Goal: Information Seeking & Learning: Learn about a topic

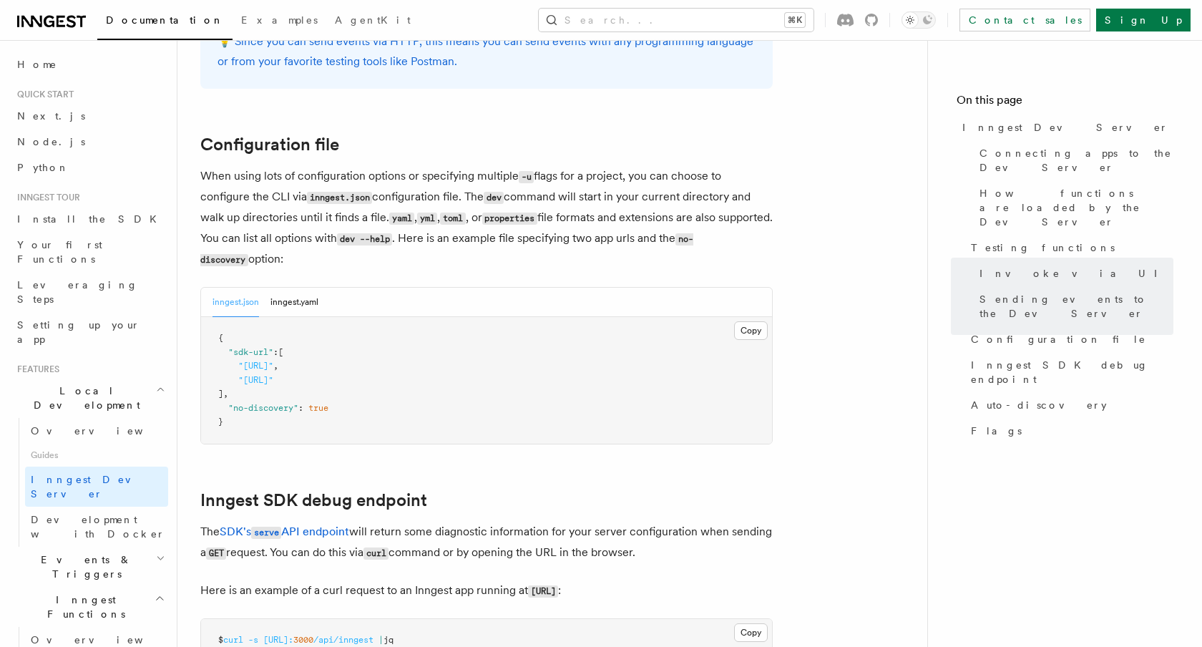
scroll to position [92, 0]
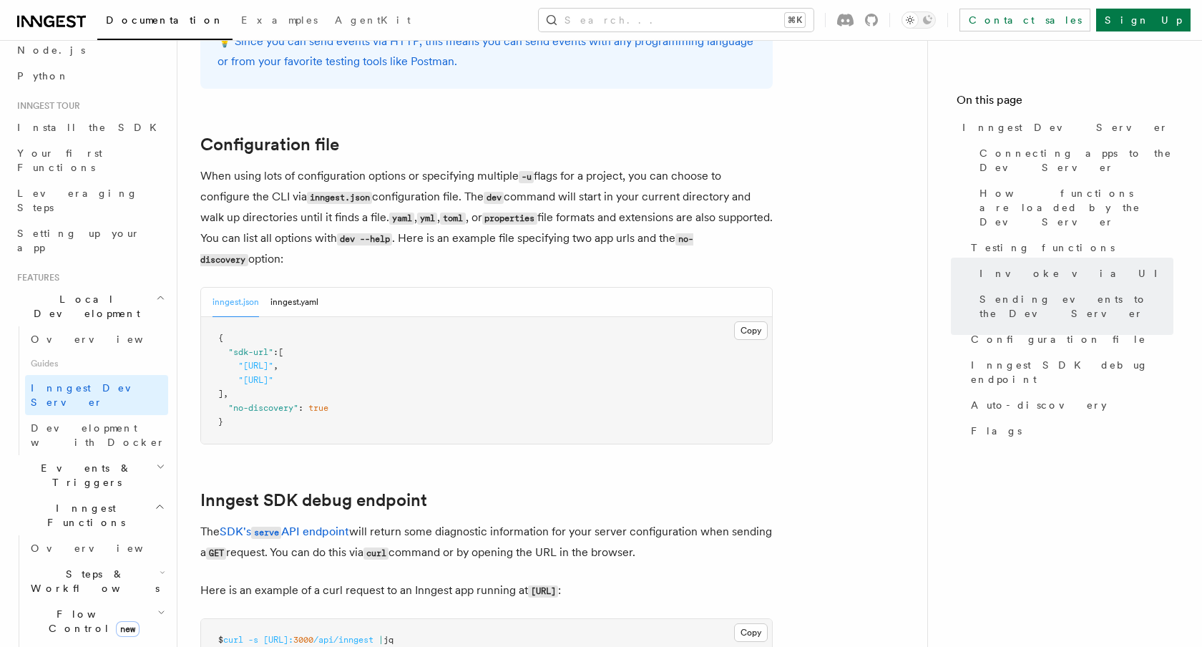
click at [117, 455] on h2 "Events & Triggers" at bounding box center [89, 475] width 157 height 40
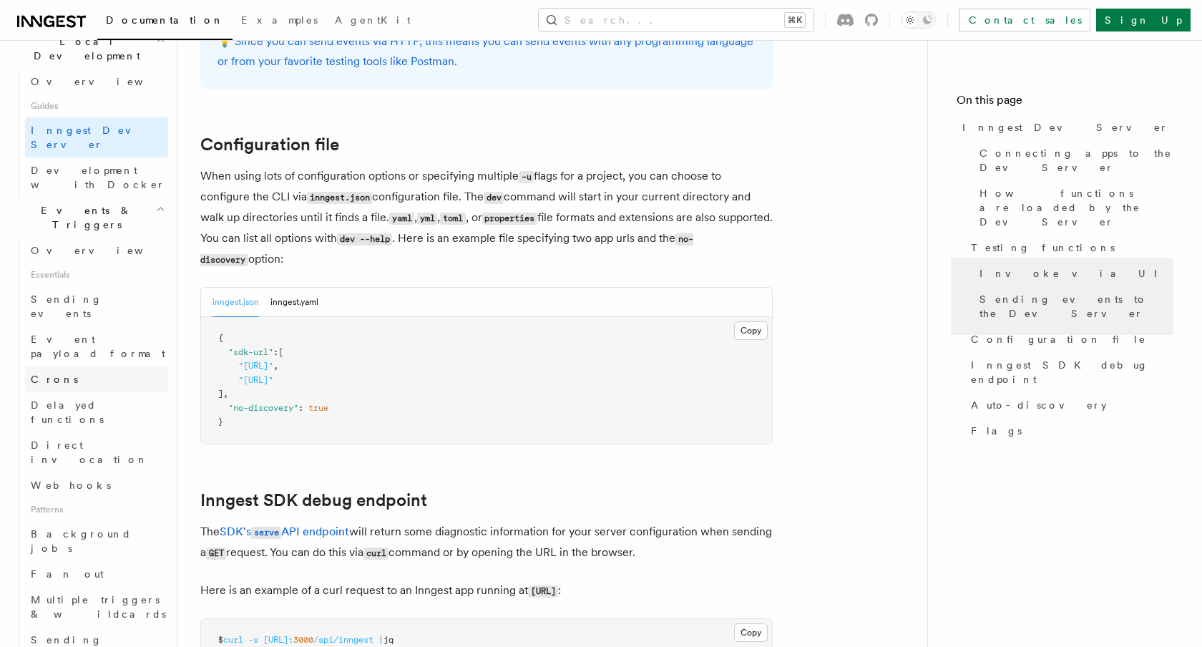
scroll to position [359, 0]
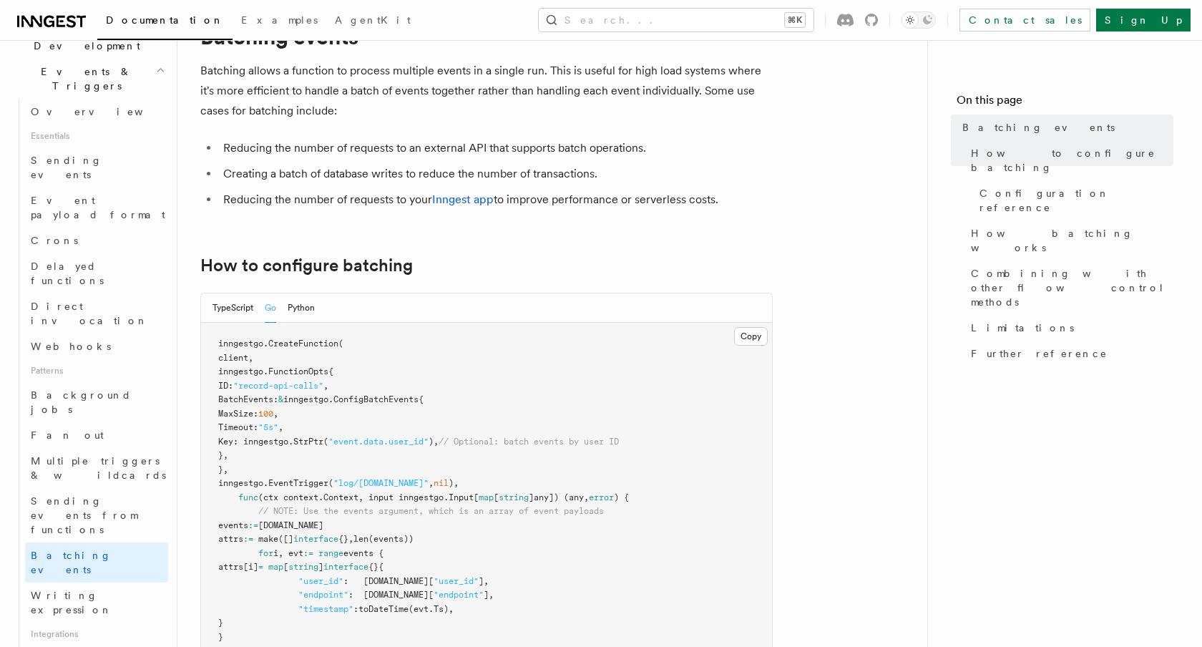
scroll to position [104, 0]
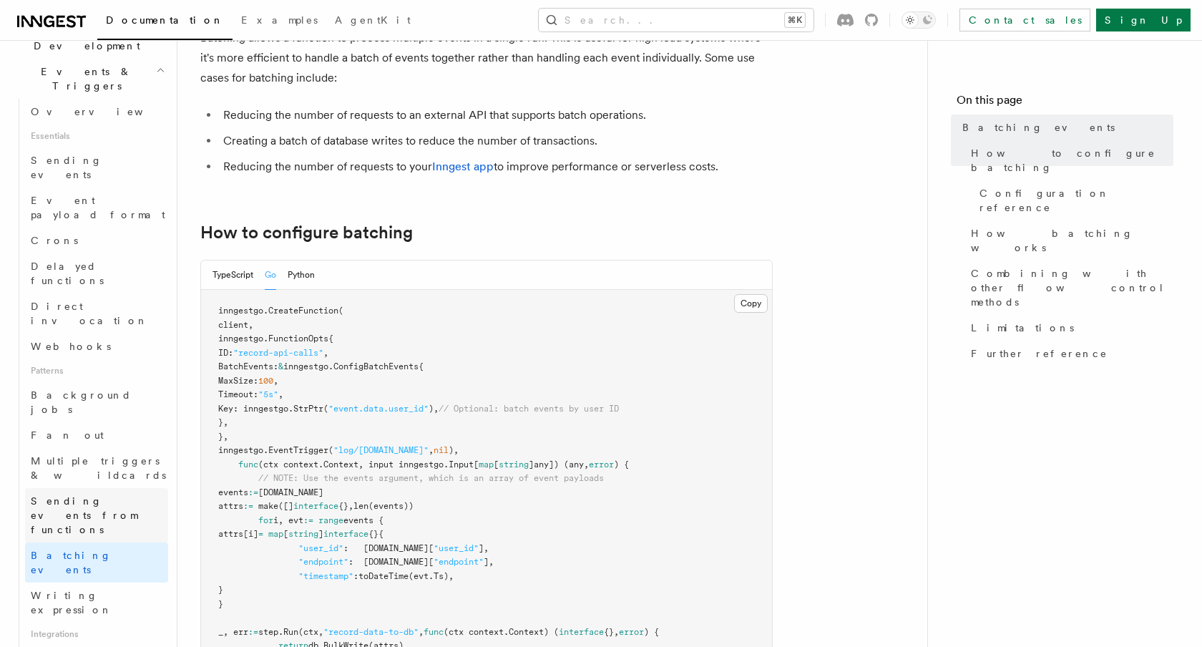
click at [102, 495] on span "Sending events from functions" at bounding box center [84, 515] width 107 height 40
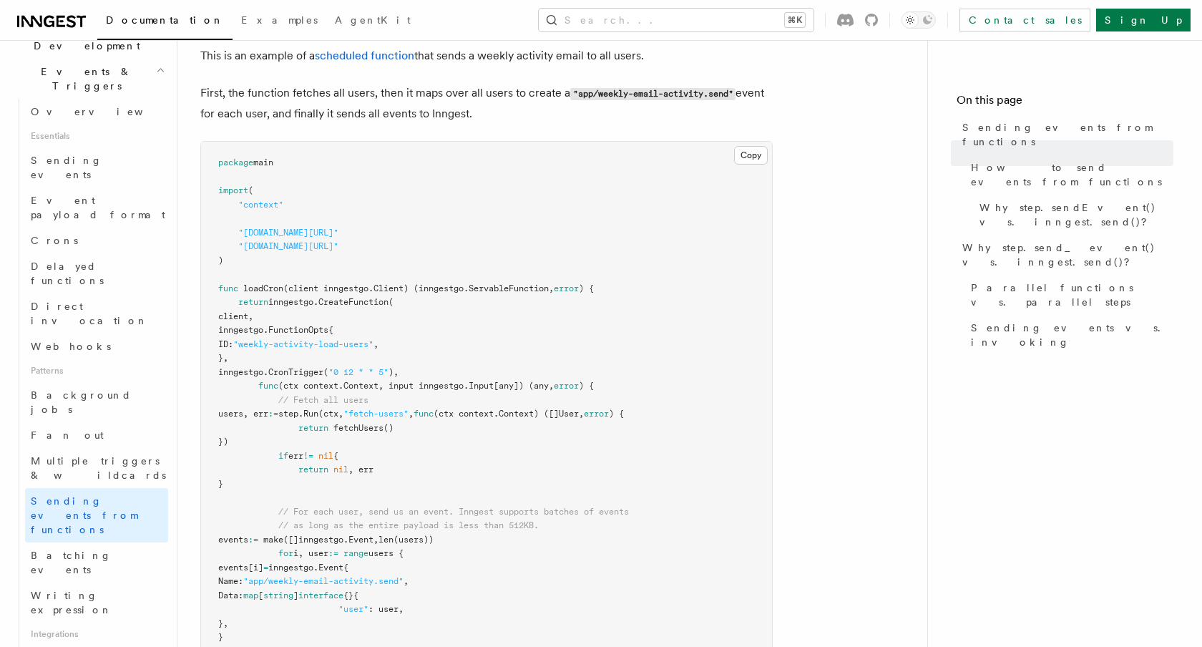
scroll to position [507, 0]
click at [103, 422] on link "Fan out" at bounding box center [96, 435] width 143 height 26
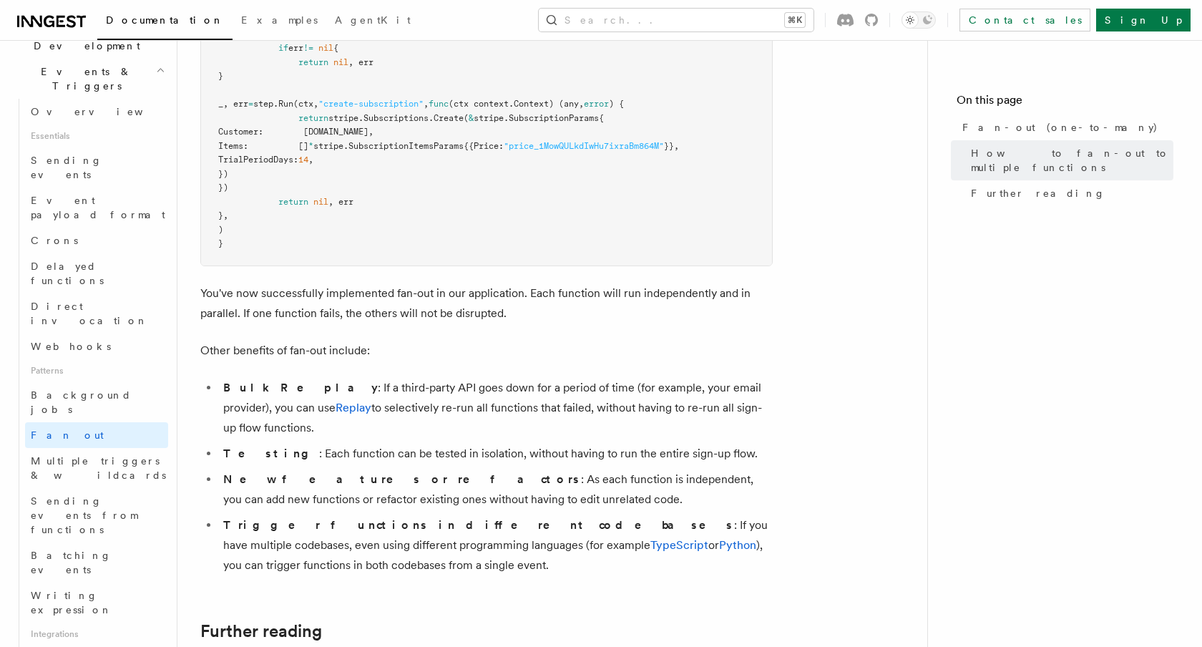
scroll to position [2424, 0]
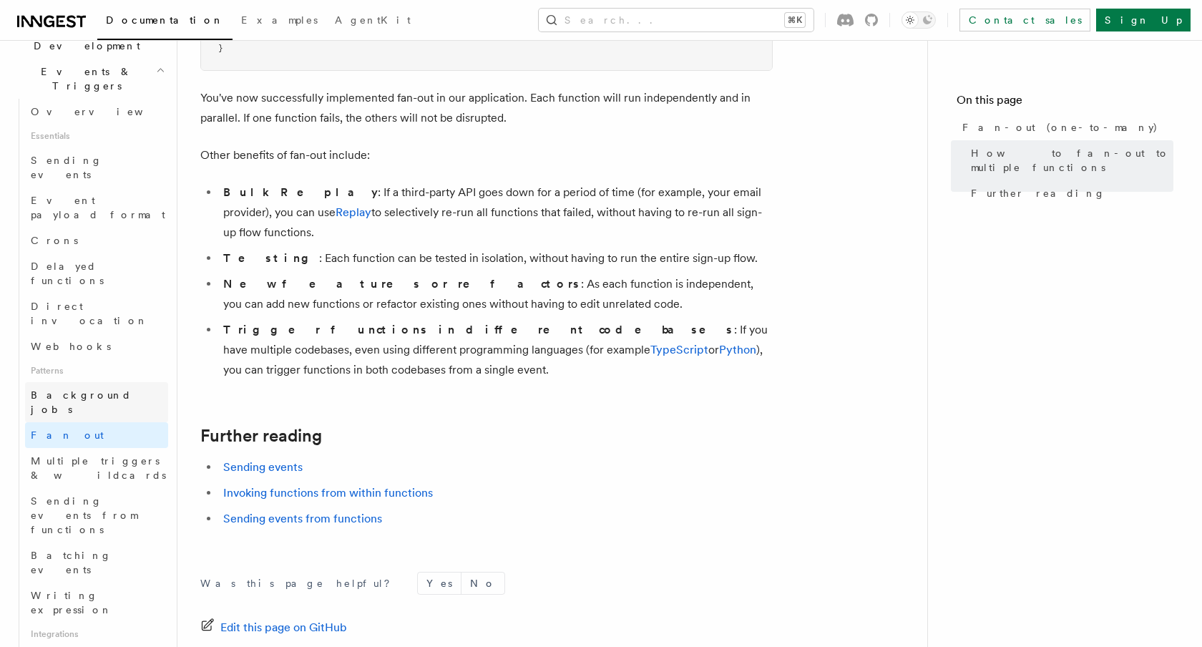
click at [107, 382] on link "Background jobs" at bounding box center [96, 402] width 143 height 40
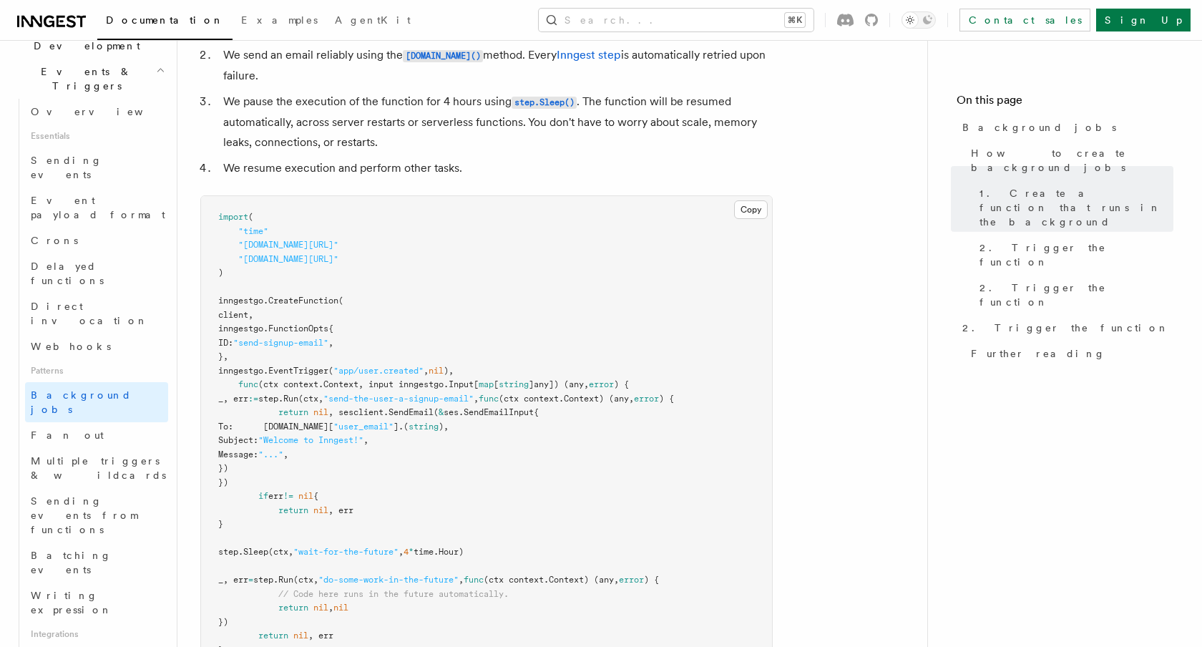
scroll to position [728, 0]
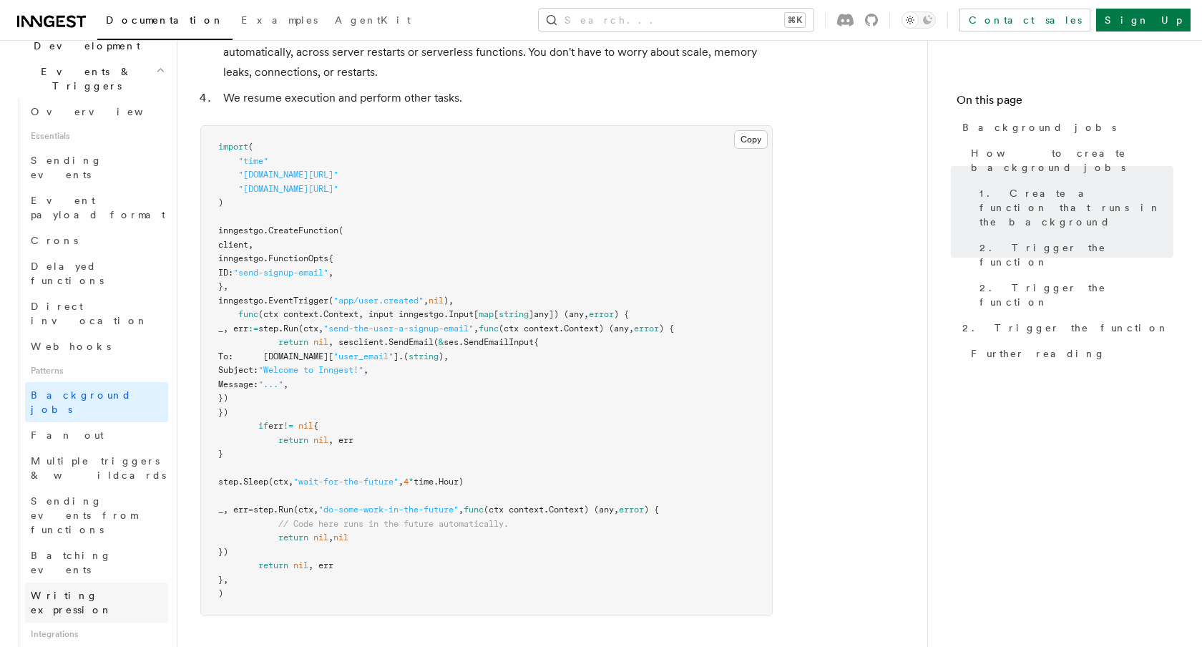
click at [83, 590] on span "Writing expression" at bounding box center [72, 603] width 82 height 26
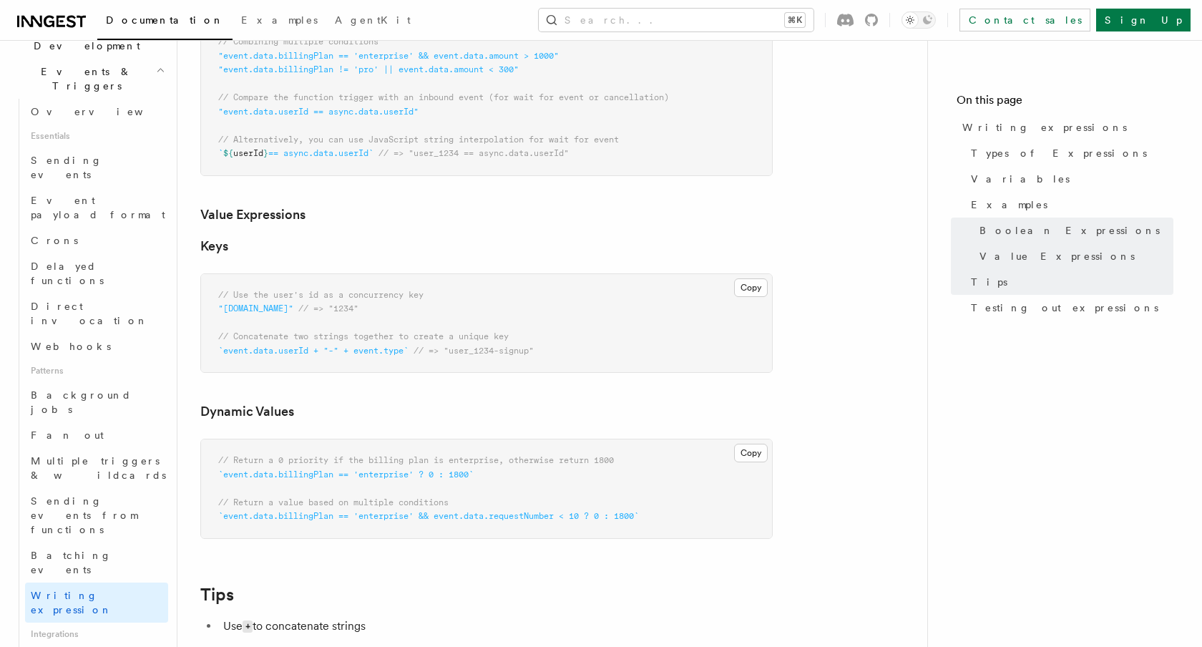
scroll to position [913, 0]
click at [92, 645] on link "Neon" at bounding box center [96, 658] width 143 height 26
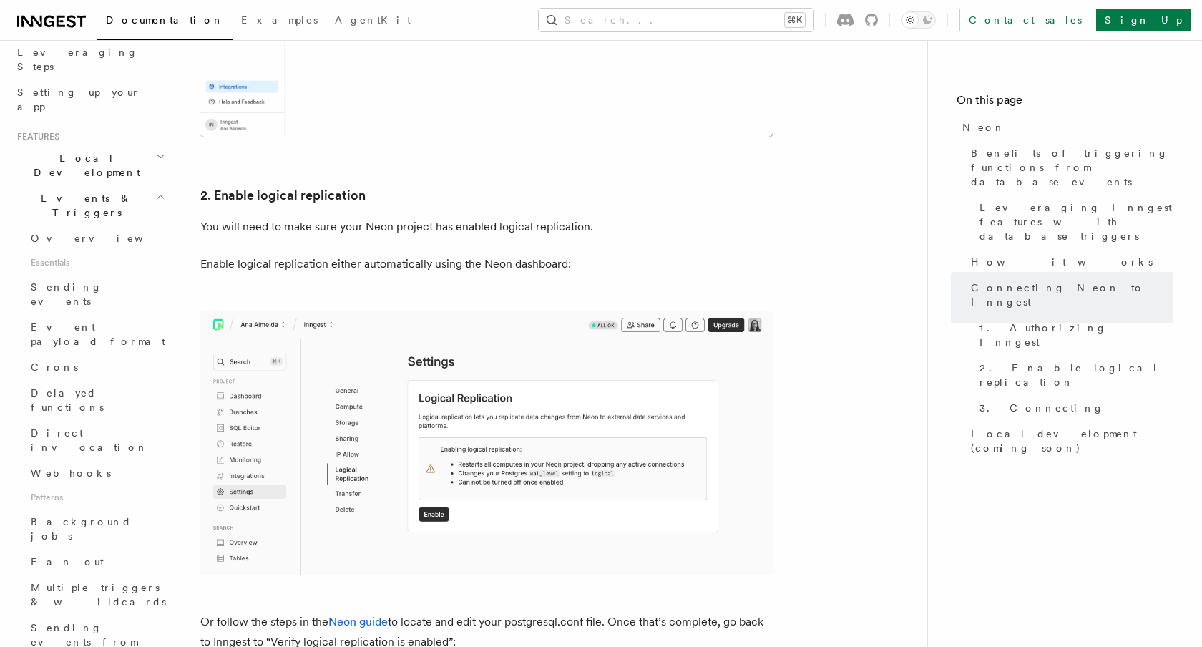
scroll to position [225, 0]
click at [122, 329] on span "Event payload format" at bounding box center [98, 342] width 135 height 26
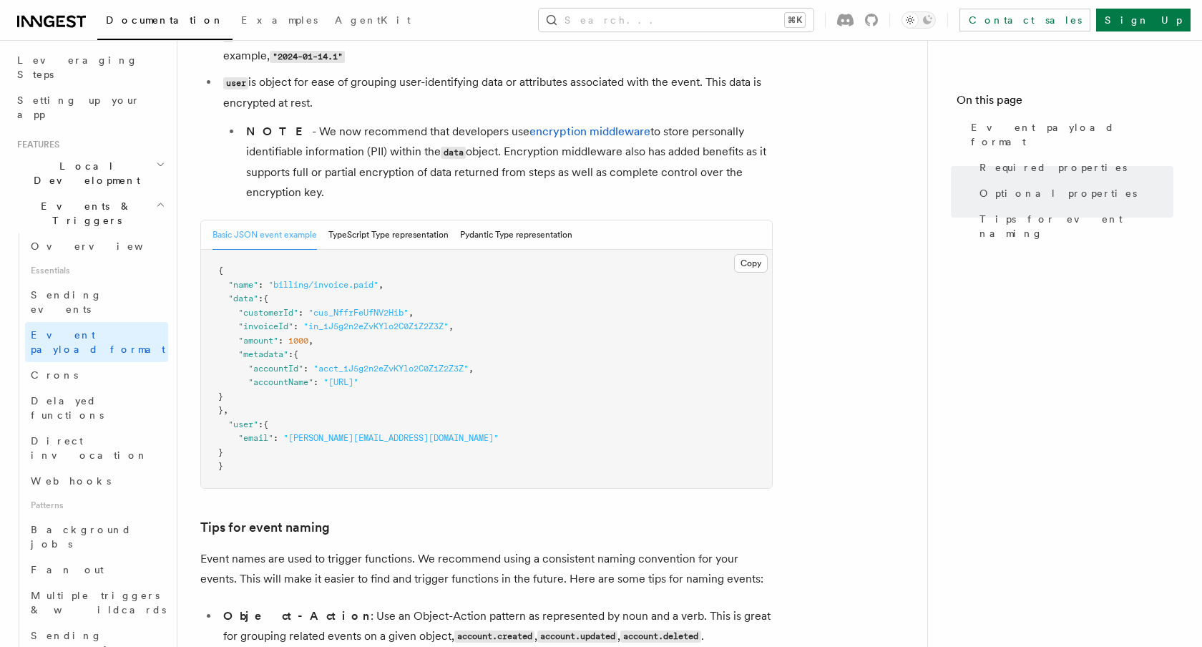
scroll to position [474, 0]
click at [119, 362] on link "Crons" at bounding box center [96, 375] width 143 height 26
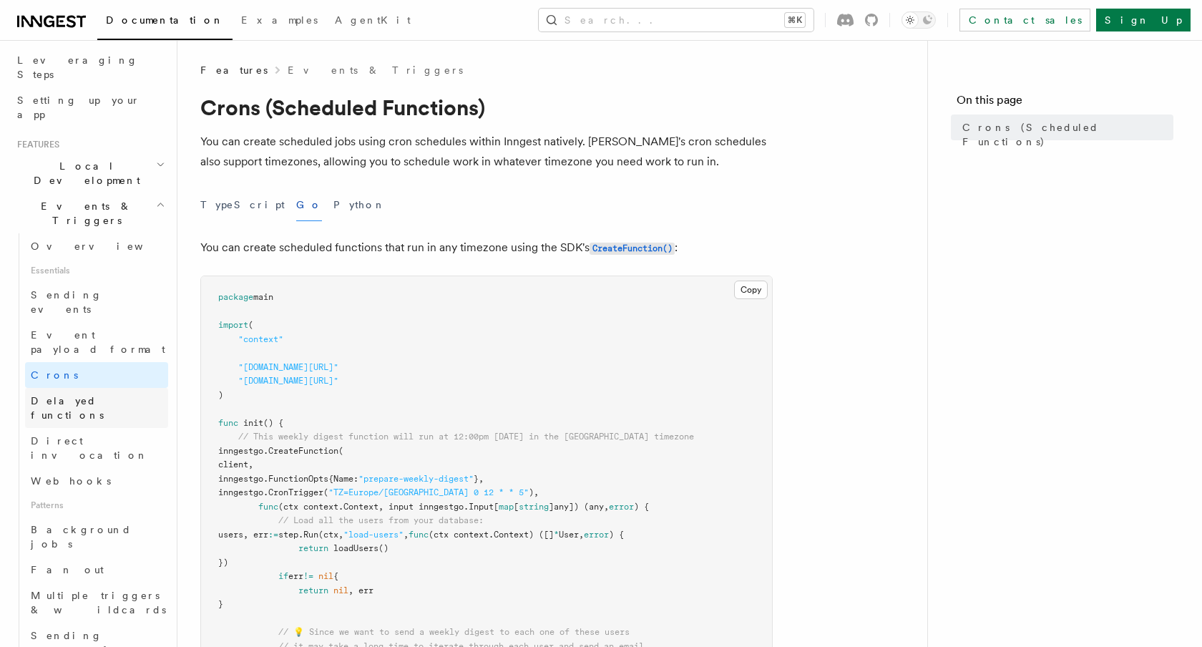
click at [104, 395] on span "Delayed functions" at bounding box center [67, 408] width 73 height 26
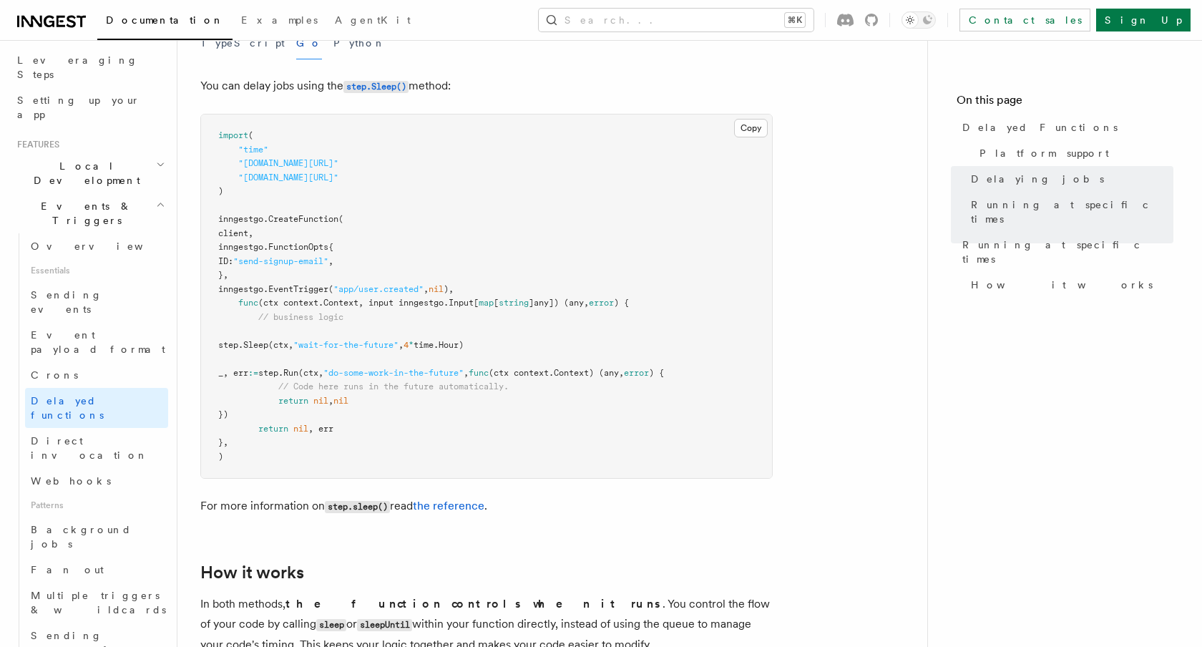
scroll to position [550, 0]
click at [113, 428] on link "Direct invocation" at bounding box center [96, 448] width 143 height 40
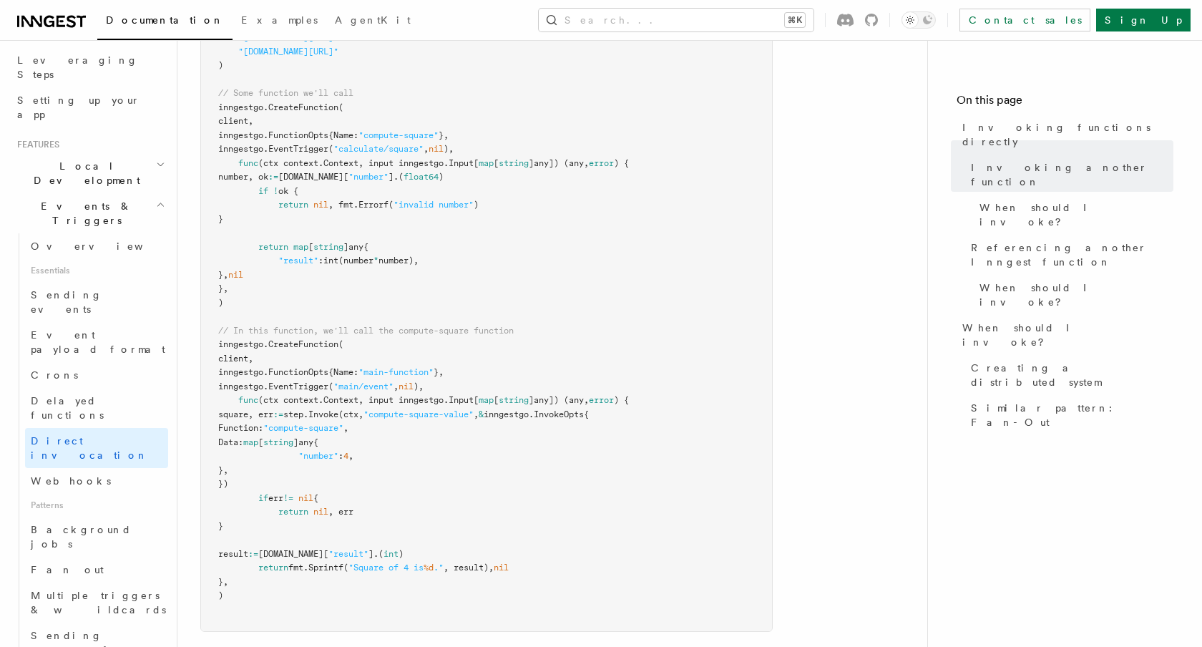
scroll to position [648, 0]
click at [568, 260] on pre "import ( "context" "fmt" "github.com/inngest/inngestgo" "github.com/inngest/inn…" at bounding box center [486, 296] width 571 height 670
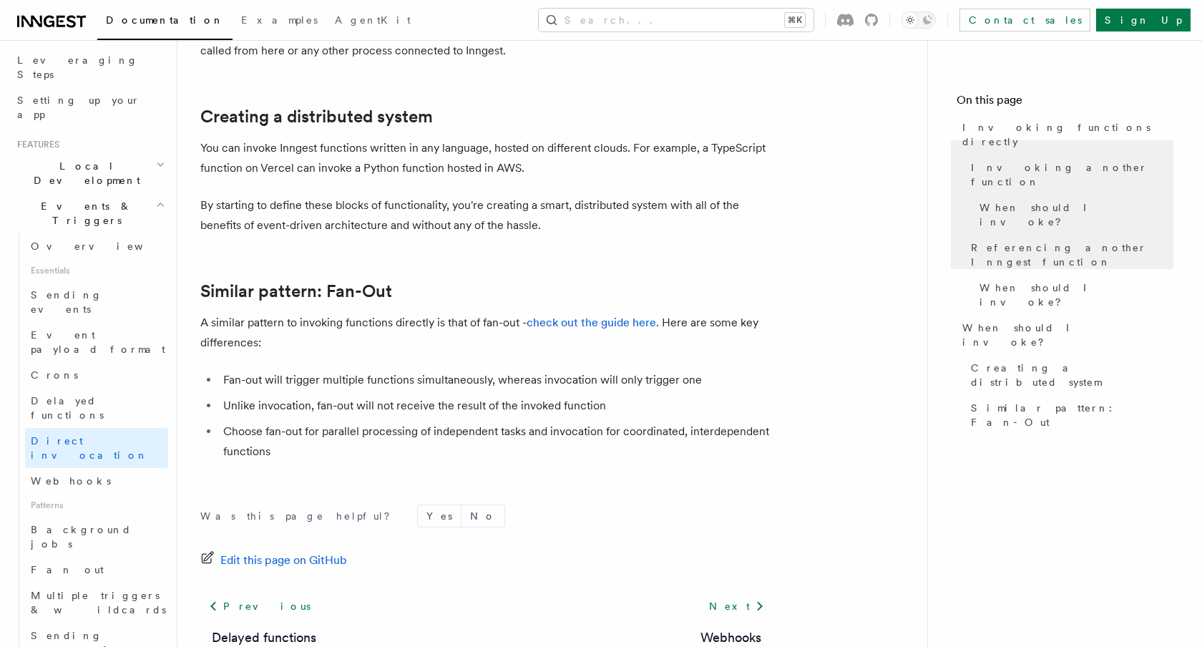
scroll to position [1279, 0]
click at [130, 468] on link "Webhooks" at bounding box center [96, 481] width 143 height 26
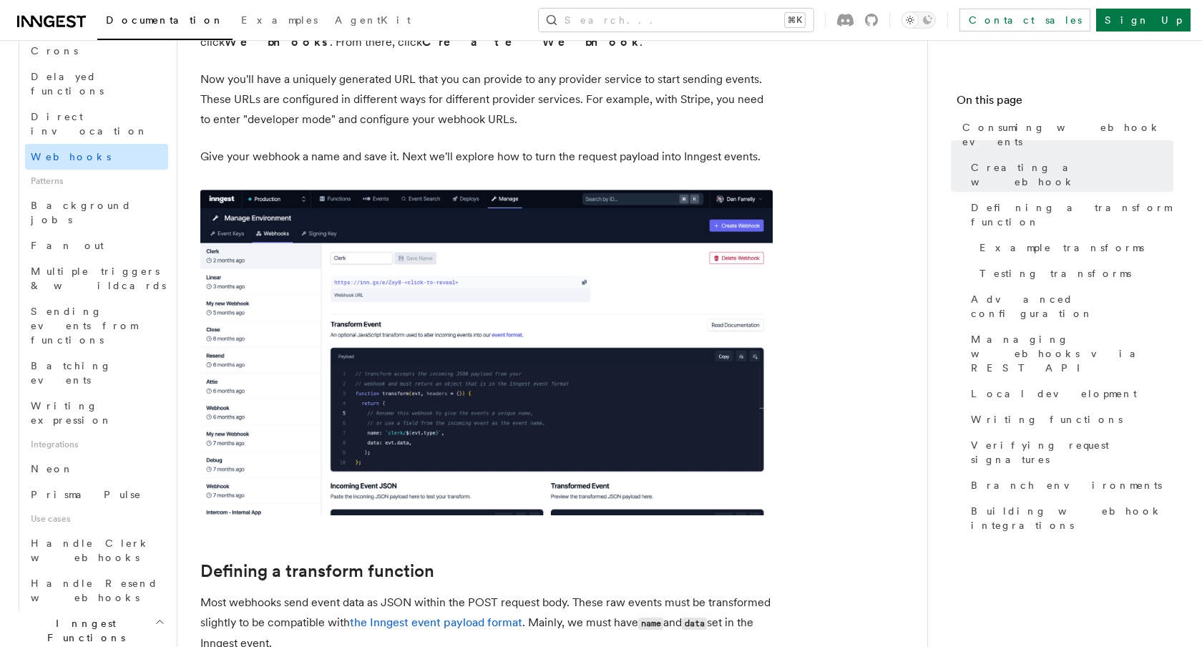
scroll to position [550, 0]
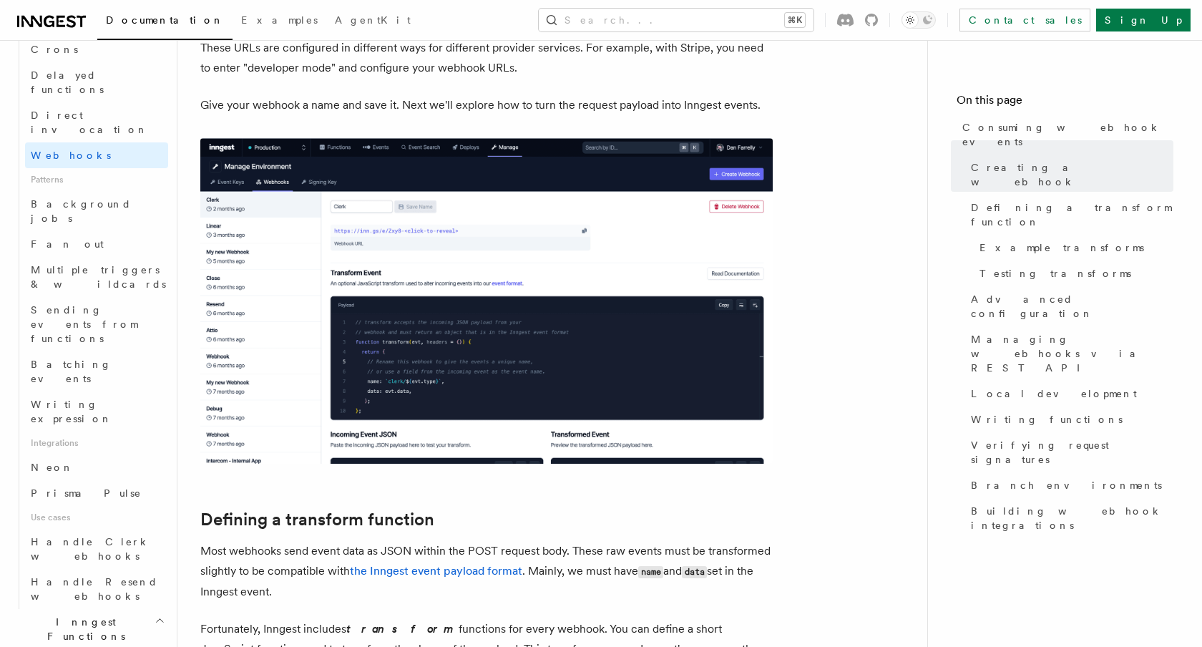
scroll to position [542, 0]
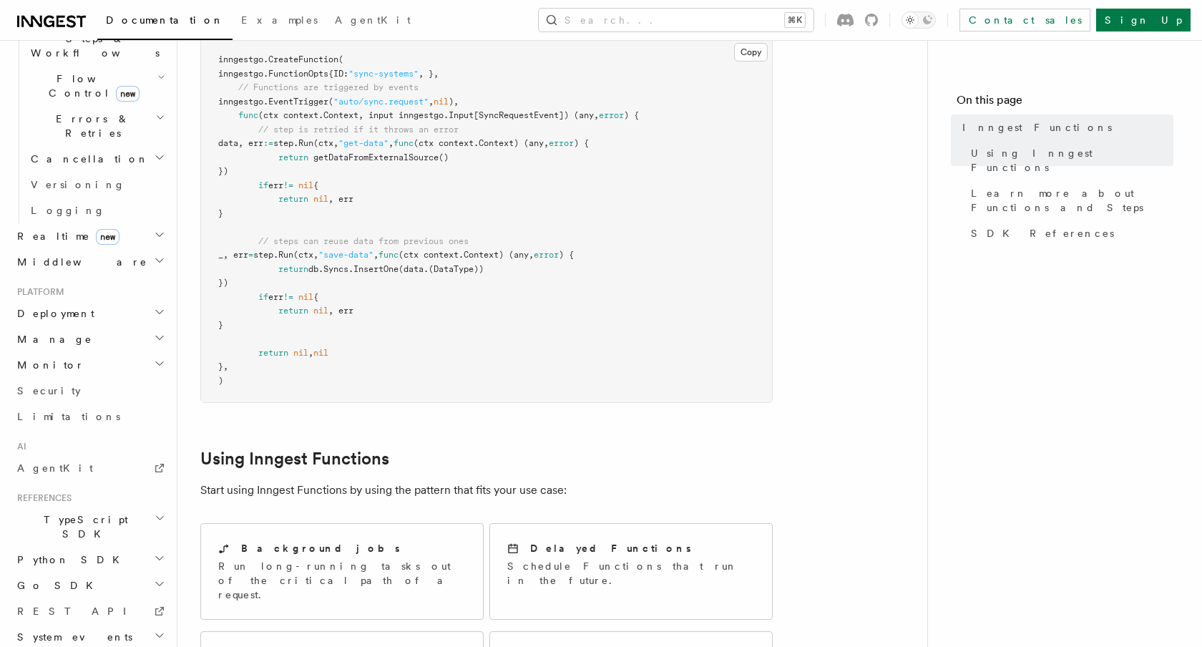
scroll to position [479, 0]
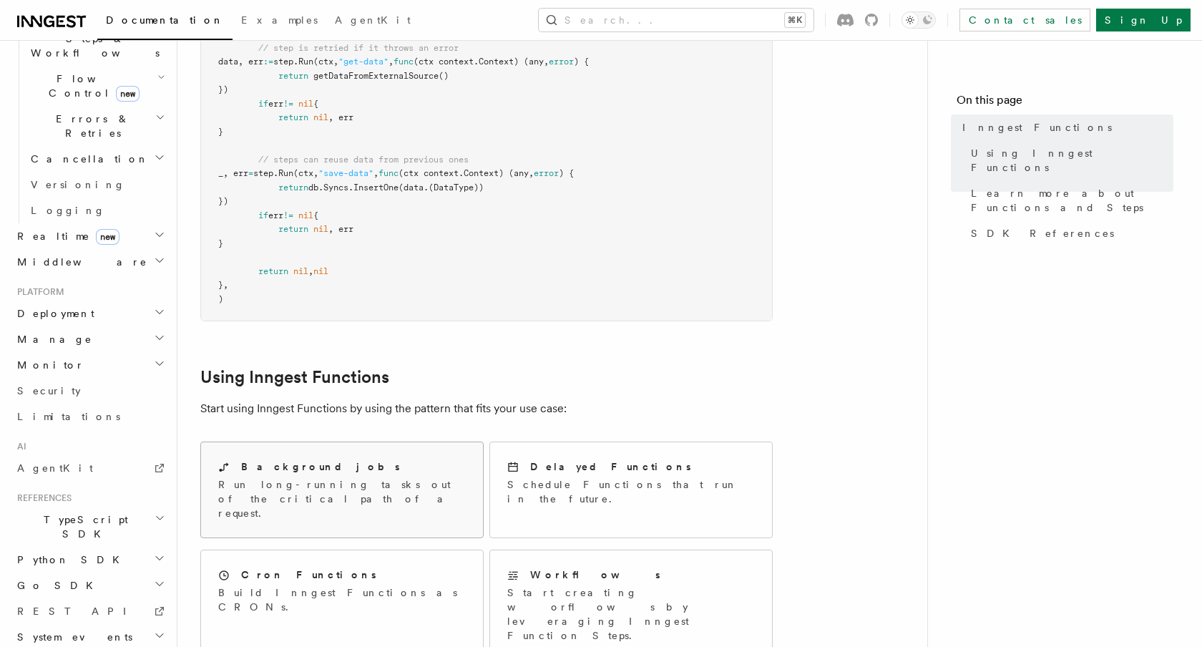
click at [319, 477] on p "Run long-running tasks out of the critical path of a request." at bounding box center [342, 498] width 248 height 43
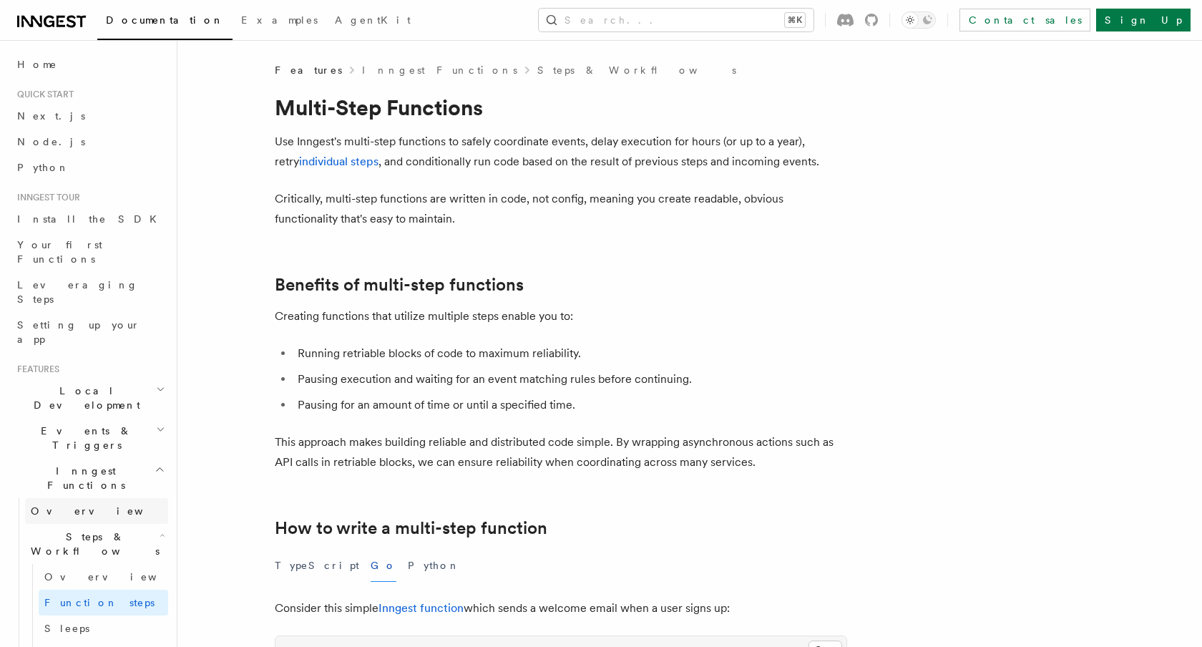
click at [102, 498] on link "Overview" at bounding box center [96, 511] width 143 height 26
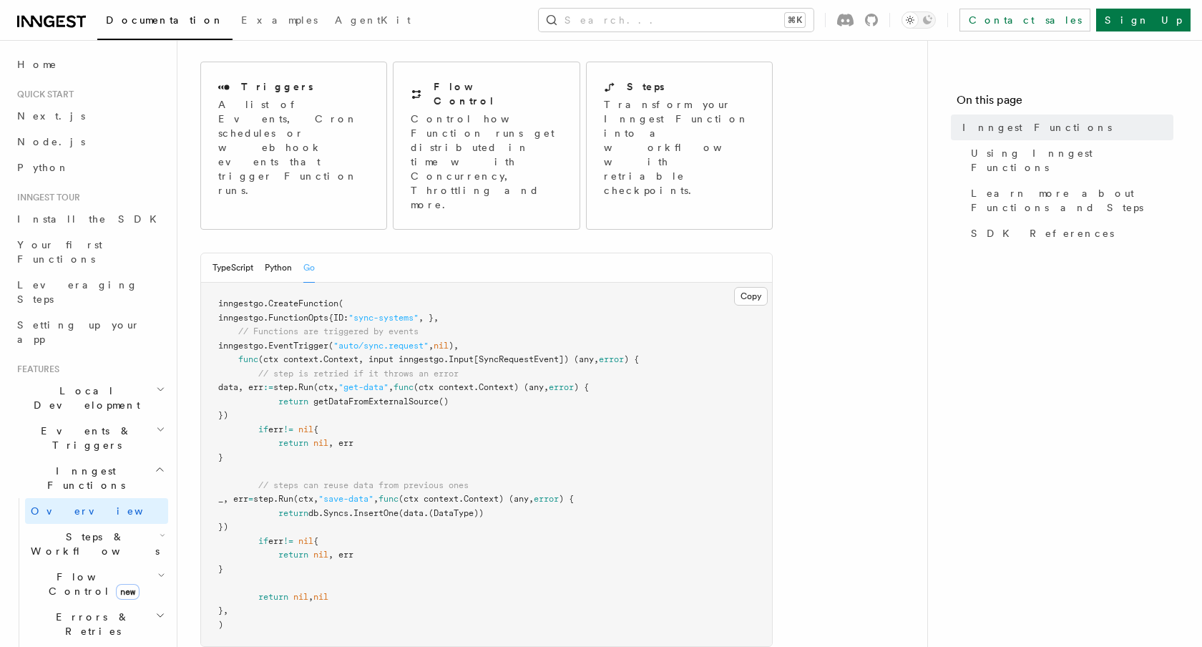
scroll to position [205, 0]
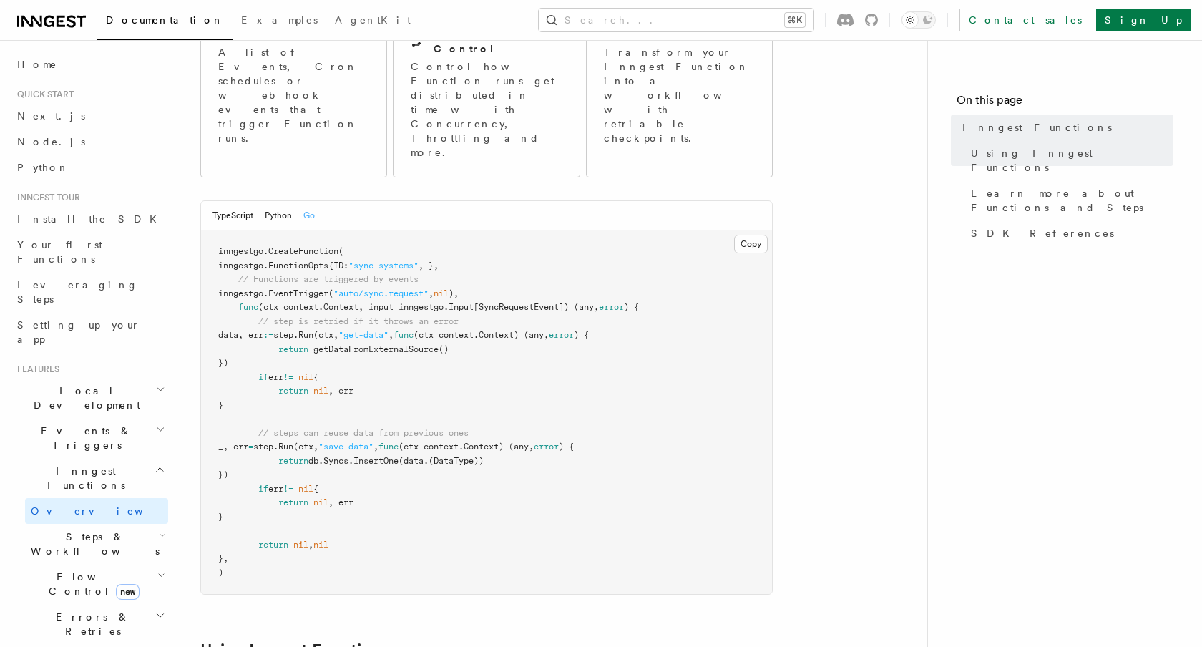
click at [142, 524] on h2 "Steps & Workflows" at bounding box center [96, 544] width 143 height 40
click at [116, 564] on link "Overview" at bounding box center [104, 577] width 130 height 26
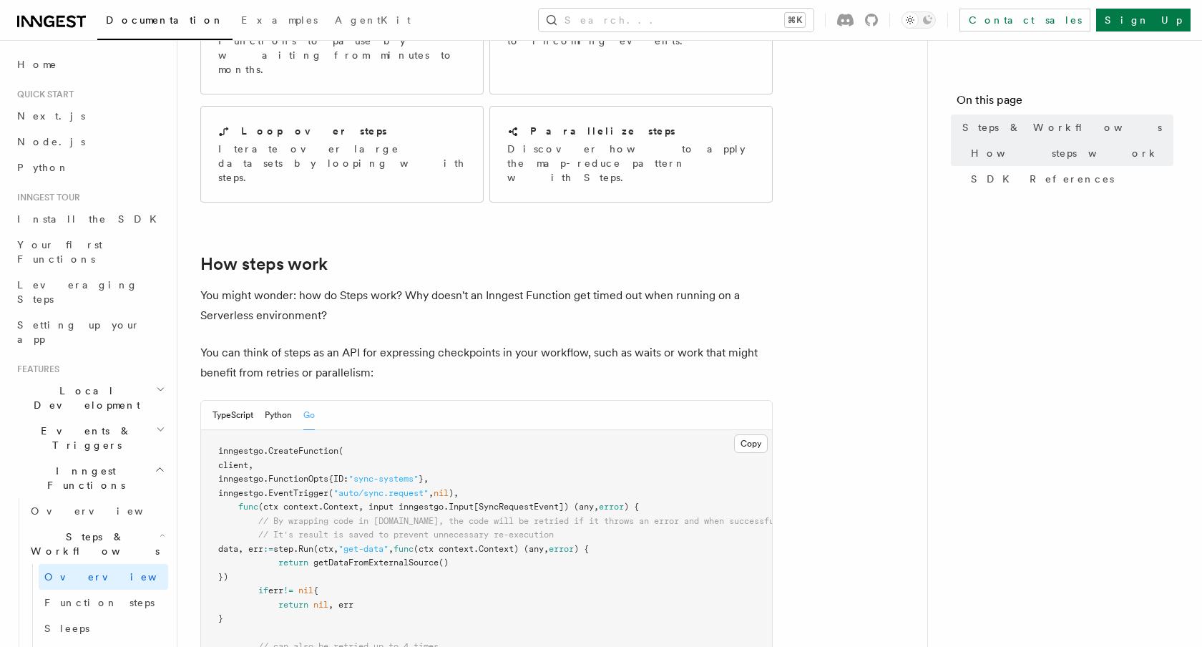
scroll to position [379, 0]
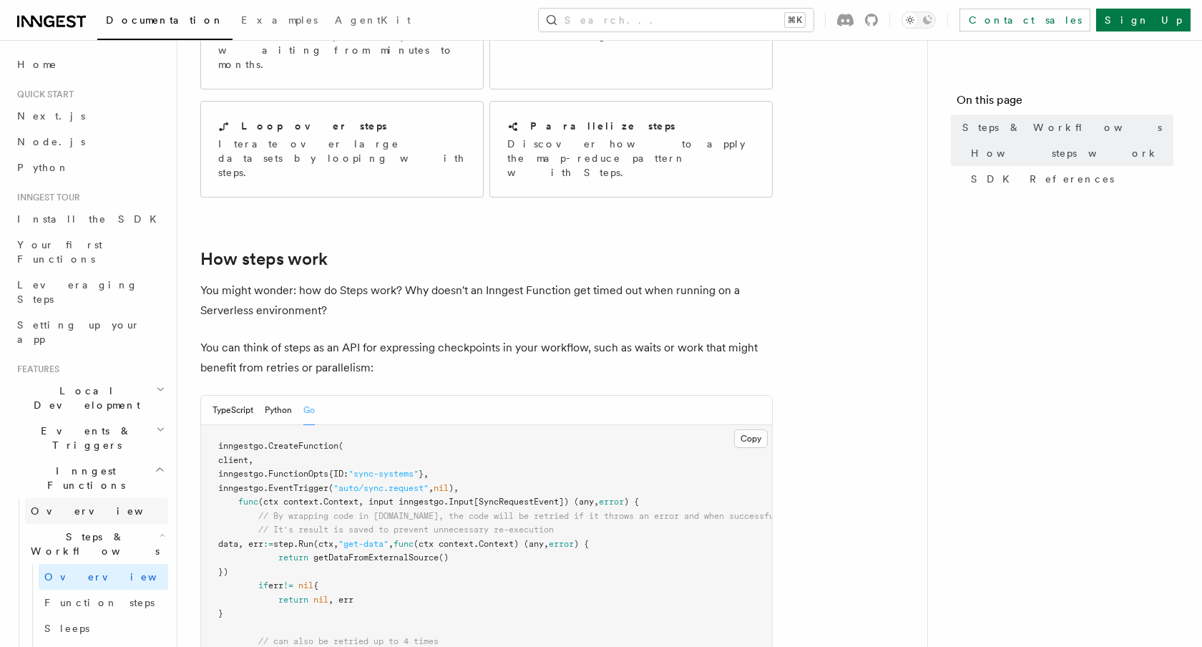
click at [95, 498] on link "Overview" at bounding box center [96, 511] width 143 height 26
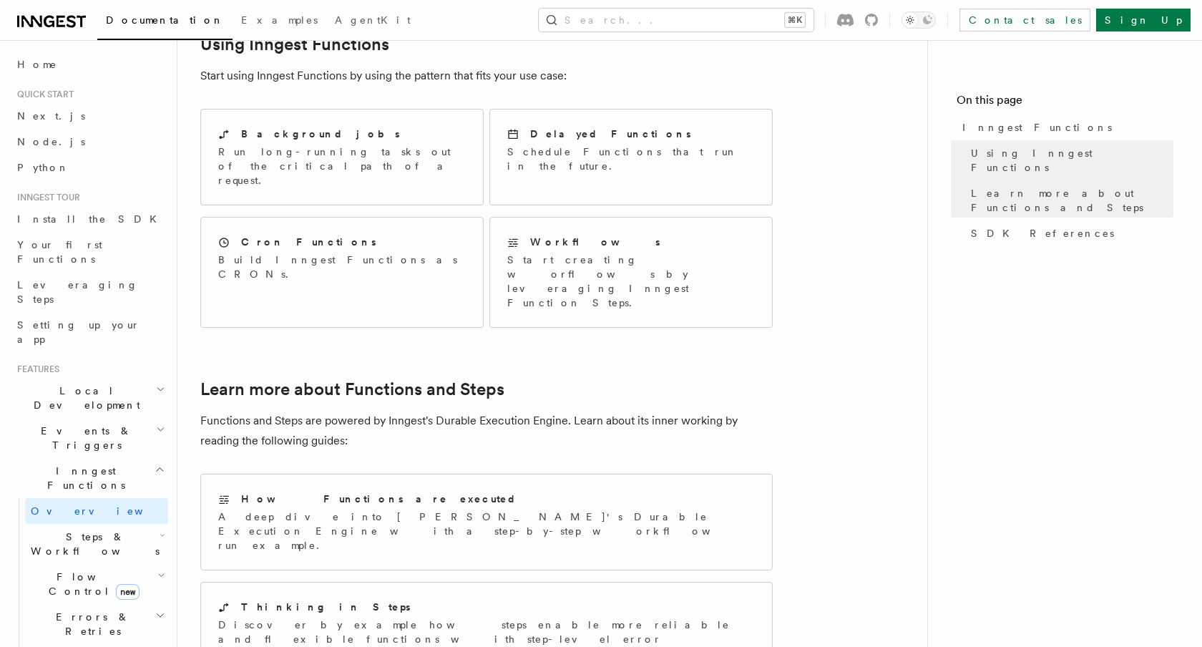
scroll to position [813, 0]
click at [431, 490] on div "How Functions are executed" at bounding box center [486, 497] width 537 height 15
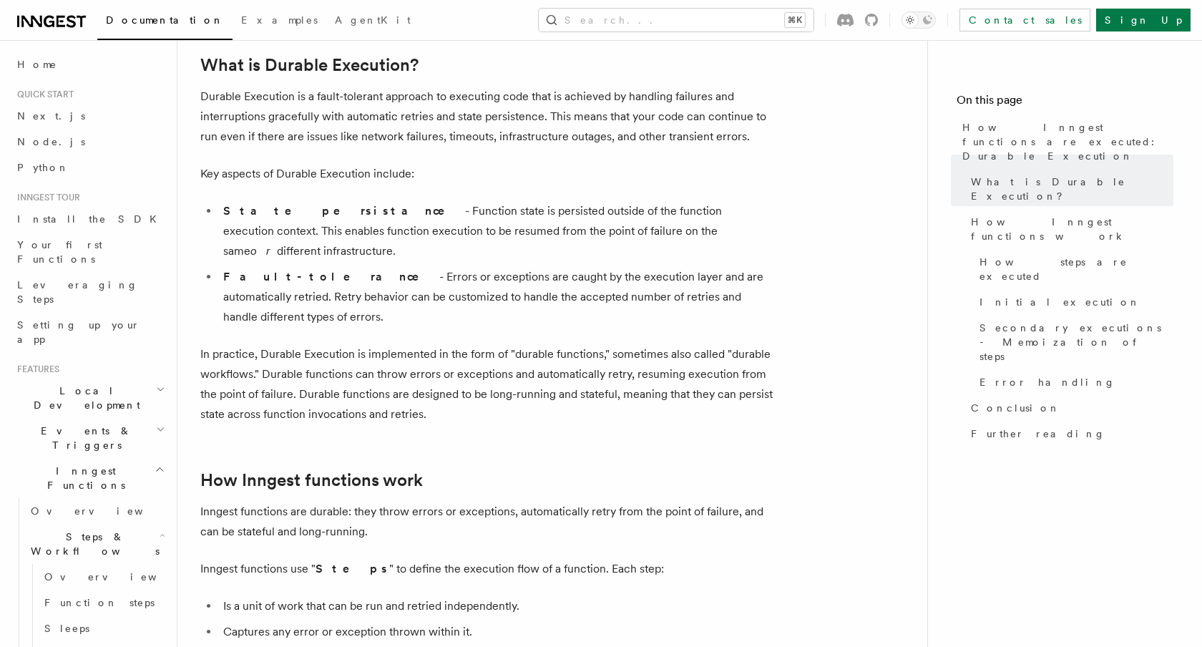
scroll to position [214, 0]
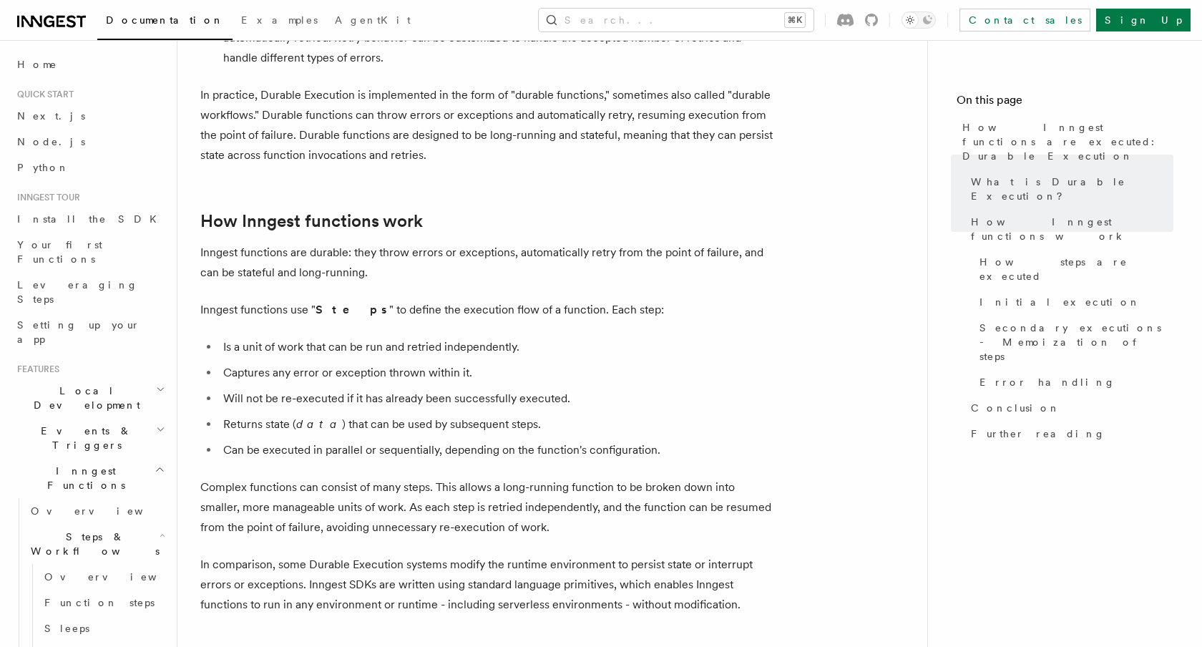
scroll to position [519, 0]
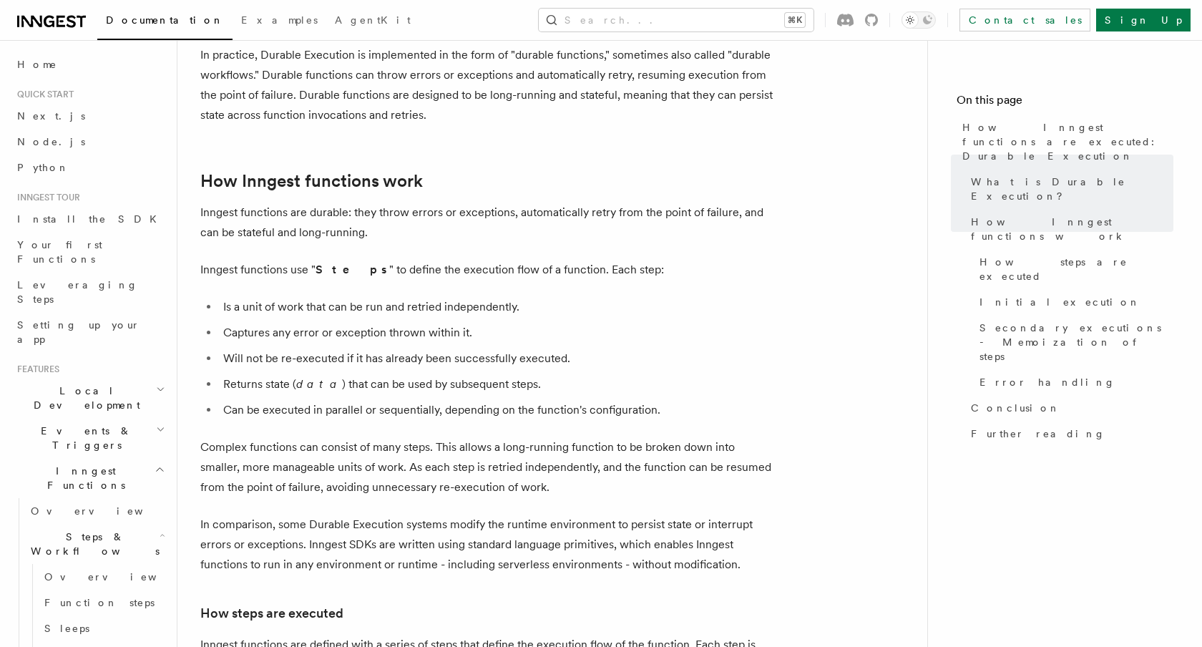
click at [633, 203] on p "Inngest functions are durable: they throw errors or exceptions, automatically r…" at bounding box center [486, 223] width 572 height 40
